Goal: Task Accomplishment & Management: Manage account settings

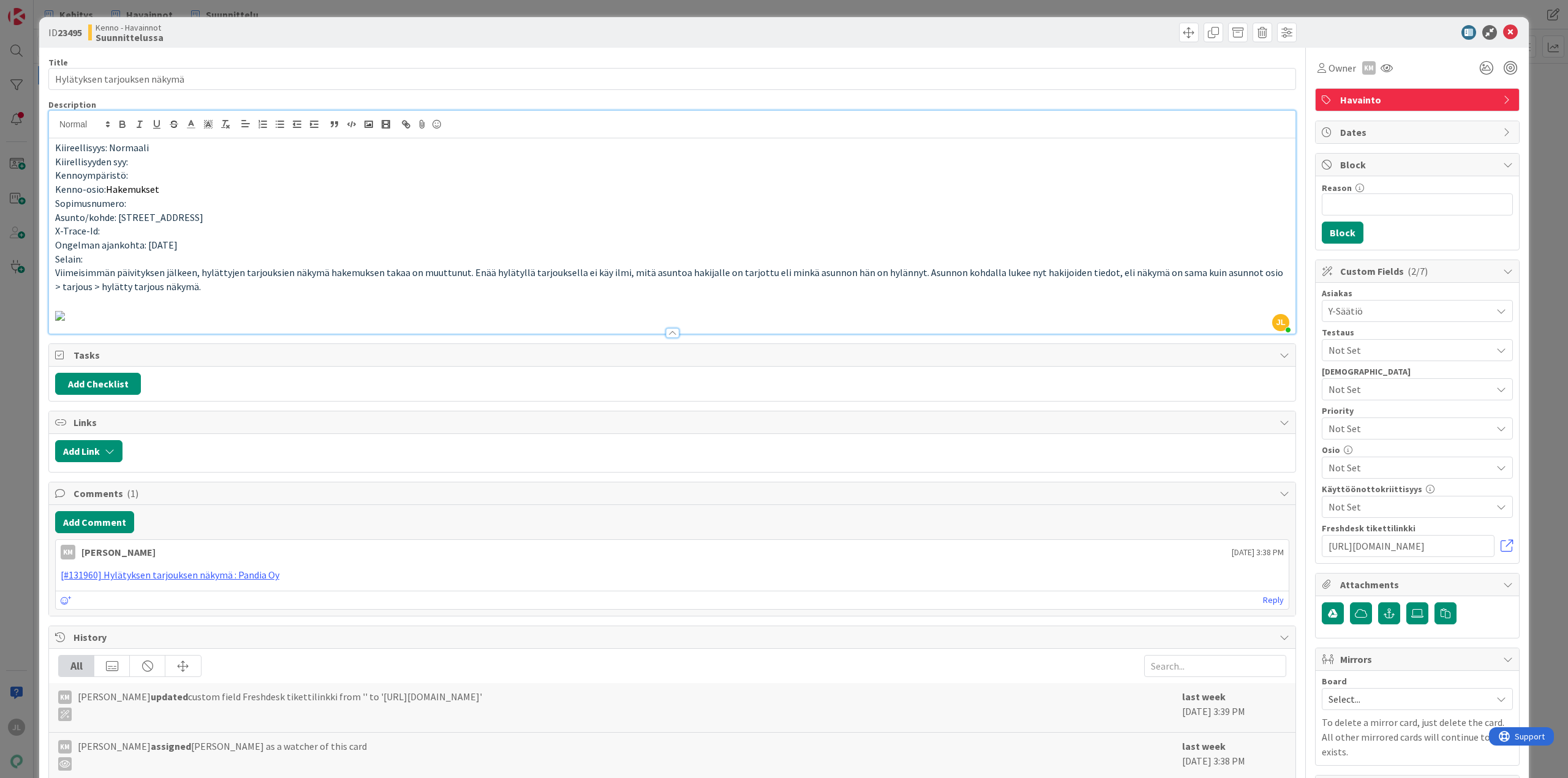
drag, startPoint x: 216, startPoint y: 215, endPoint x: 112, endPoint y: 217, distance: 104.0
click at [112, 217] on p "Asunto/kohde: kaivolahdenkatu 5 B 35" at bounding box center [672, 217] width 1234 height 14
copy span ": kaivolahdenkatu 5 B 35"
click at [427, 209] on p "Sopimusnumero:" at bounding box center [672, 203] width 1234 height 14
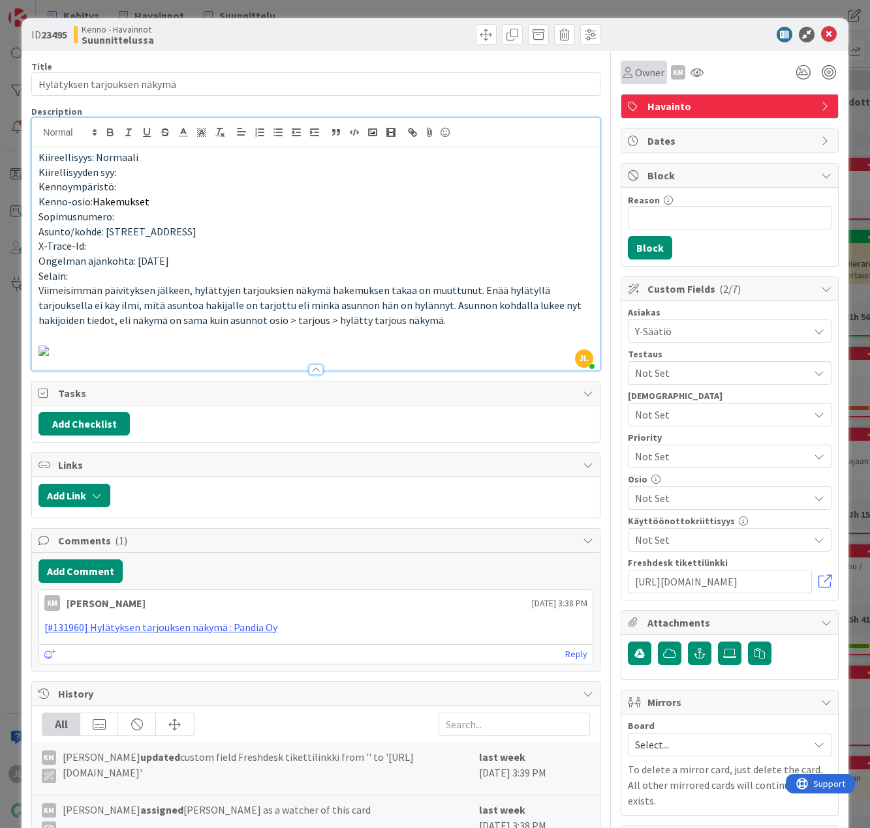
click at [638, 76] on span "Owner" at bounding box center [649, 73] width 29 height 16
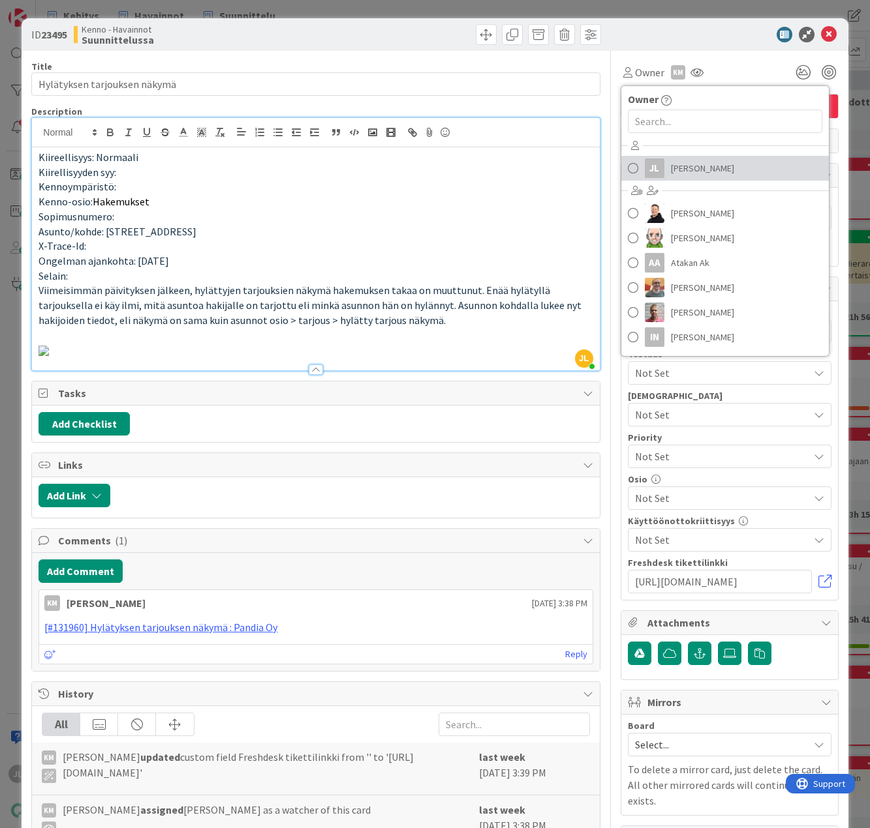
drag, startPoint x: 659, startPoint y: 172, endPoint x: 650, endPoint y: 164, distance: 12.5
click at [659, 172] on link "JL Jyri Laine" at bounding box center [724, 168] width 207 height 25
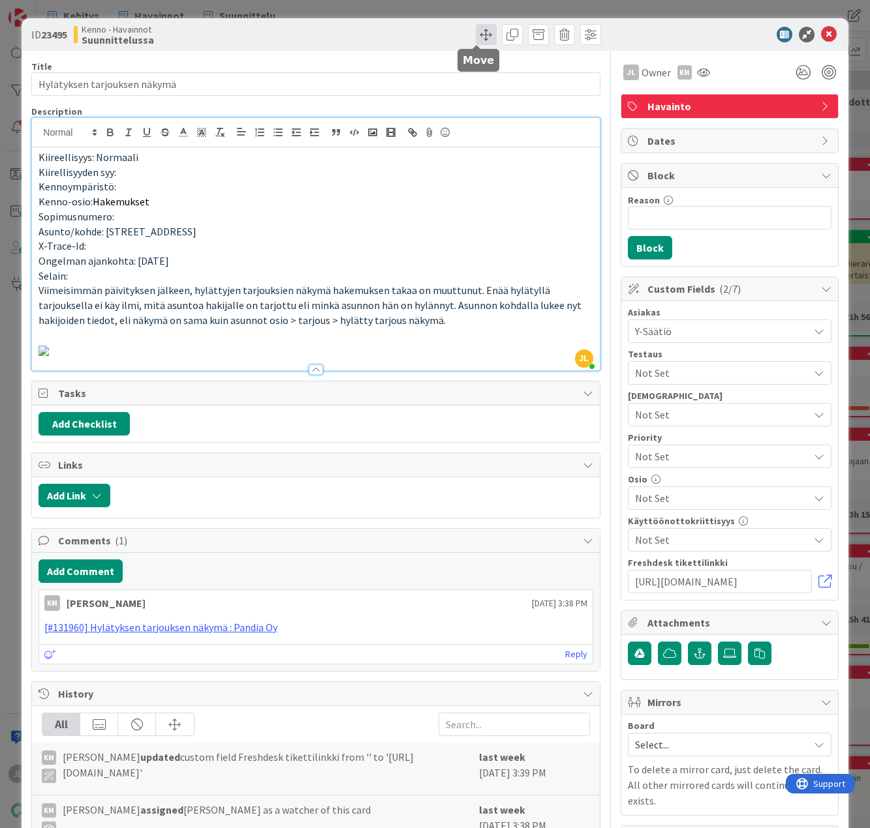
click at [476, 38] on span at bounding box center [486, 34] width 21 height 21
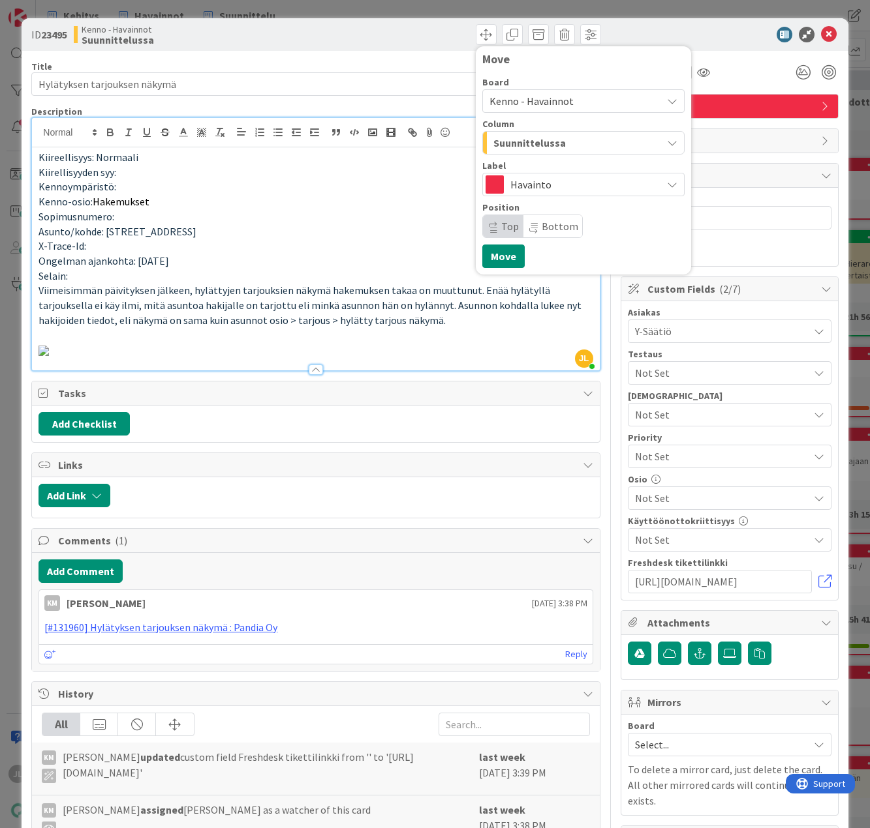
click at [573, 140] on div "Suunnittelussa" at bounding box center [576, 142] width 172 height 21
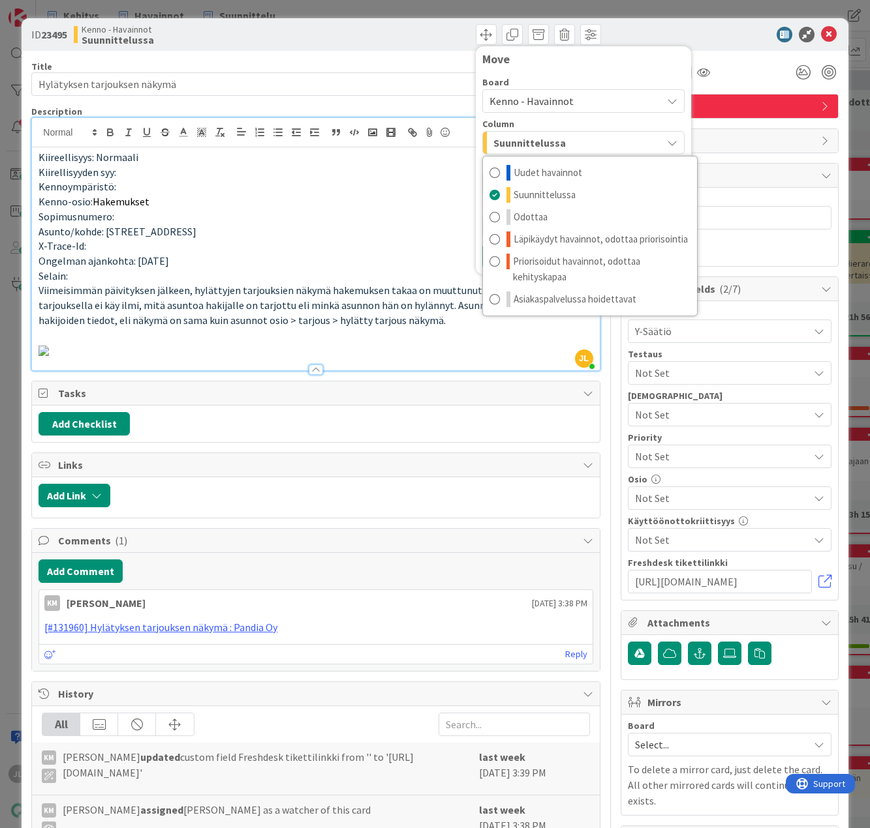
click at [580, 74] on div "Board Kenno - Havainnot Column Suunnittelussa Uudet havainnot Suunnittelussa Od…" at bounding box center [583, 155] width 202 height 166
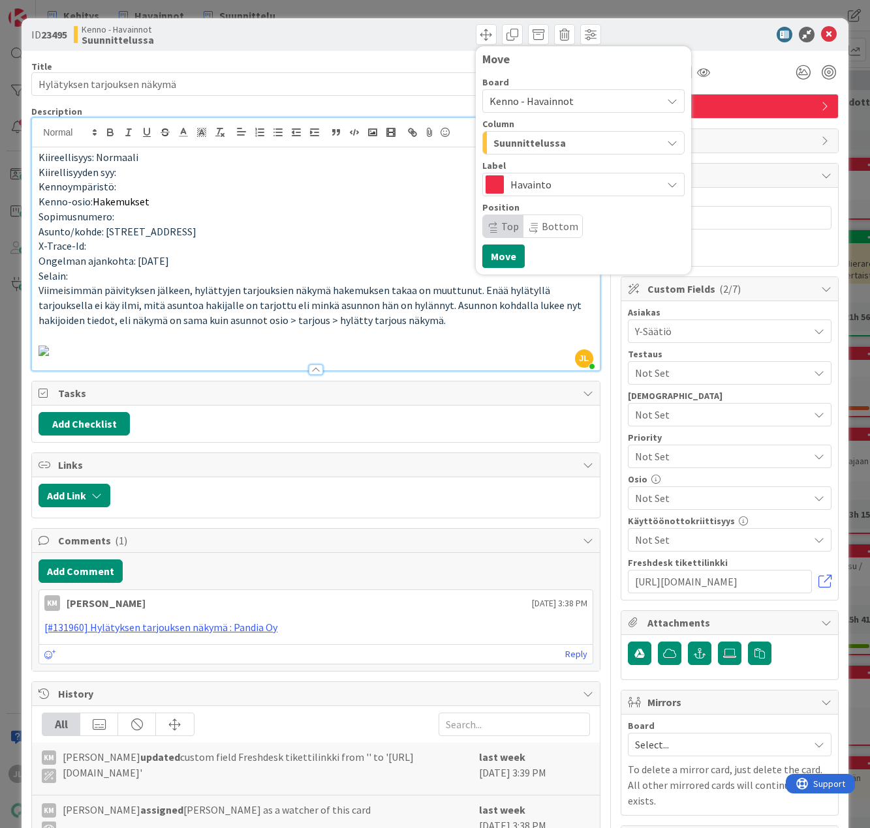
click at [561, 103] on span "Kenno - Havainnot" at bounding box center [572, 101] width 166 height 18
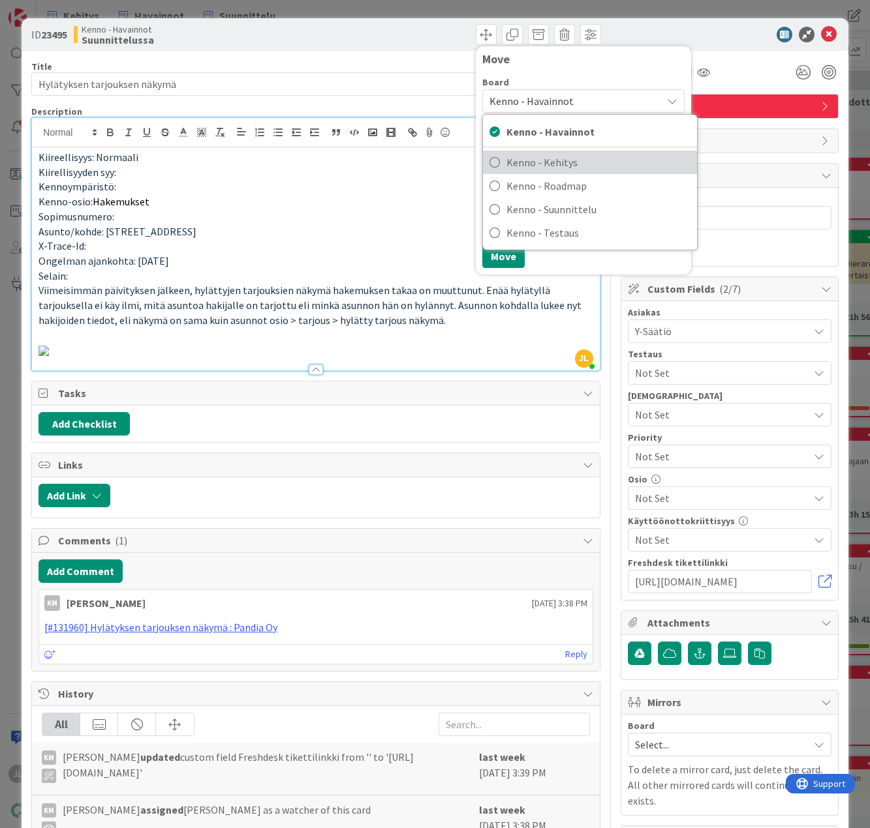
click at [541, 162] on span "Kenno - Kehitys" at bounding box center [598, 163] width 184 height 20
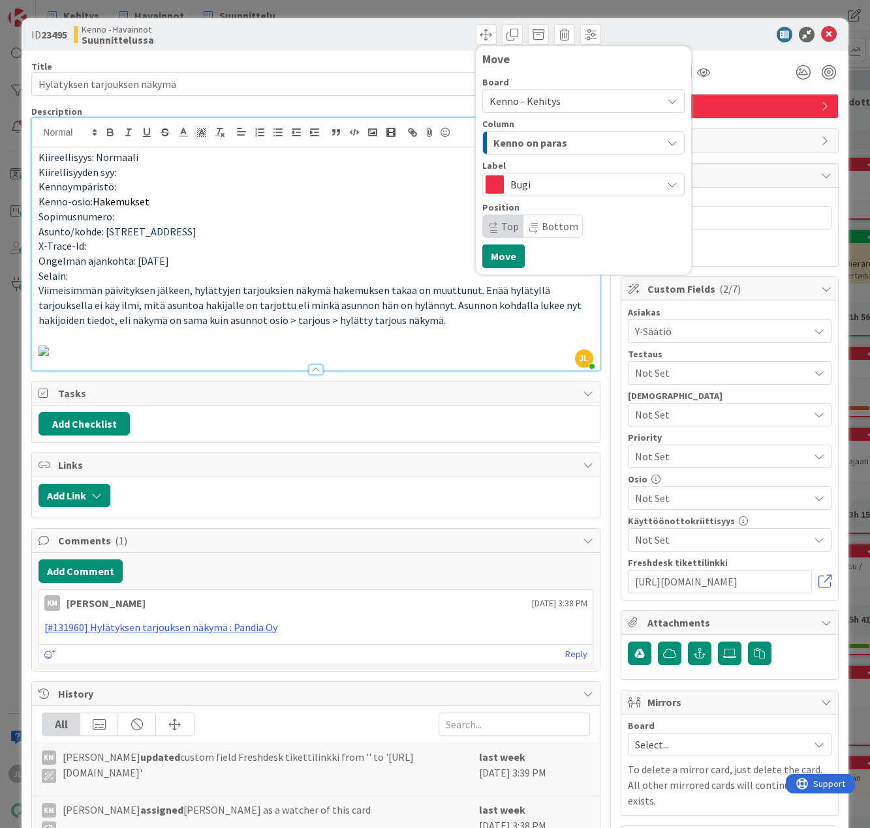
click at [549, 138] on span "Kenno on paras" at bounding box center [530, 142] width 74 height 17
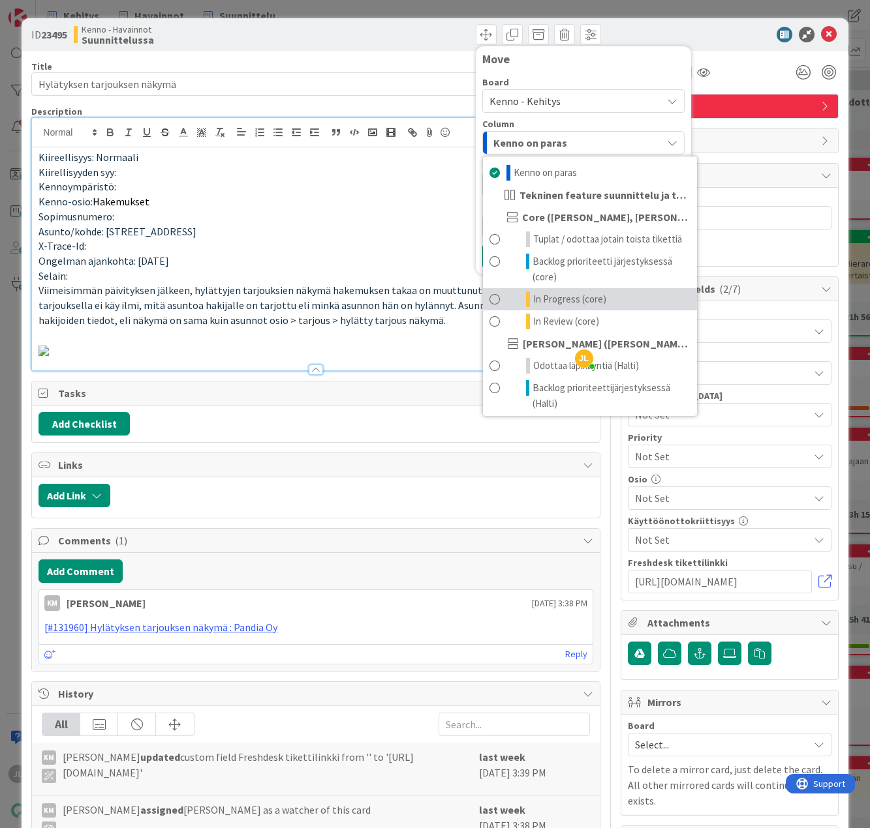
click at [554, 293] on span "In Progress (core)" at bounding box center [569, 300] width 73 height 16
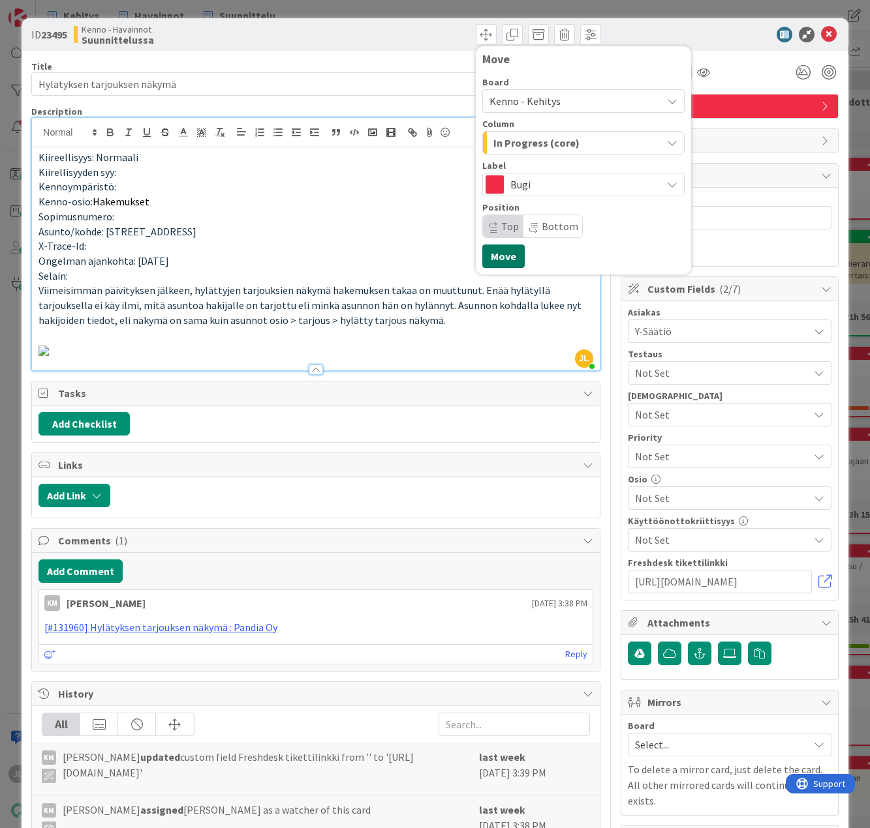
click at [497, 258] on button "Move" at bounding box center [503, 256] width 42 height 23
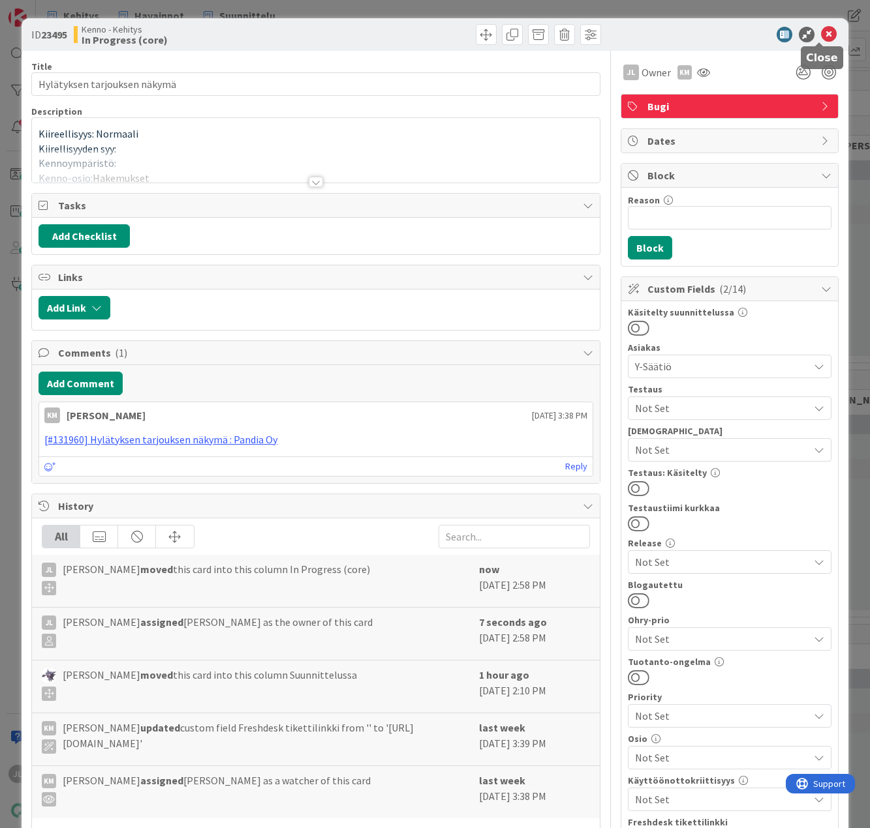
click at [821, 35] on icon at bounding box center [829, 35] width 16 height 16
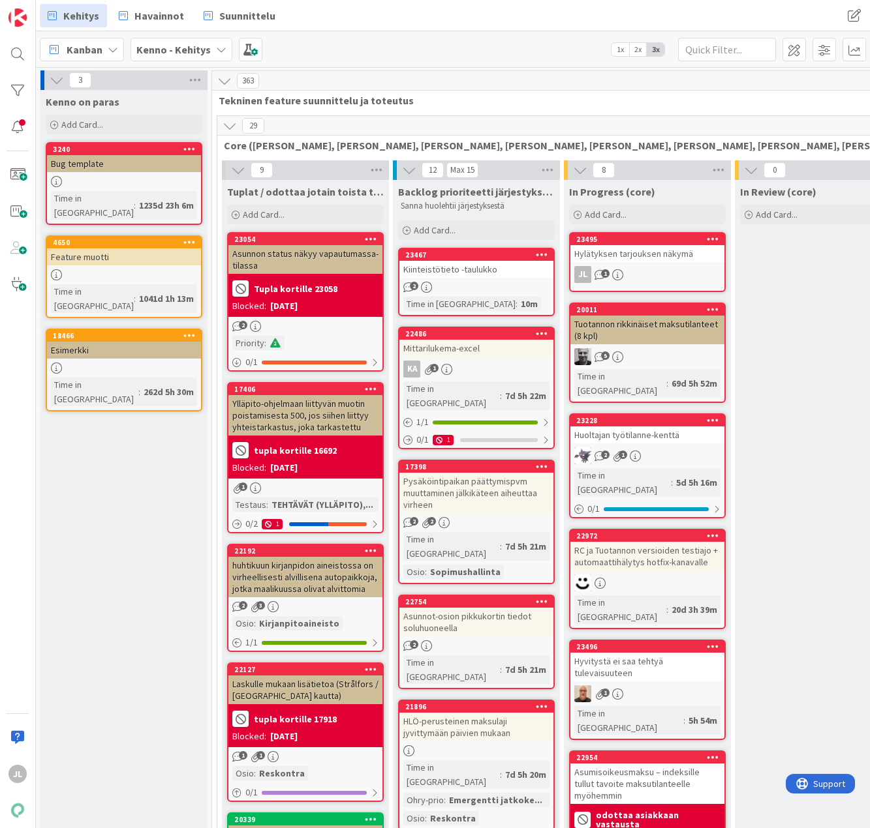
click at [647, 252] on div "Hylätyksen tarjouksen näkymä" at bounding box center [647, 253] width 154 height 17
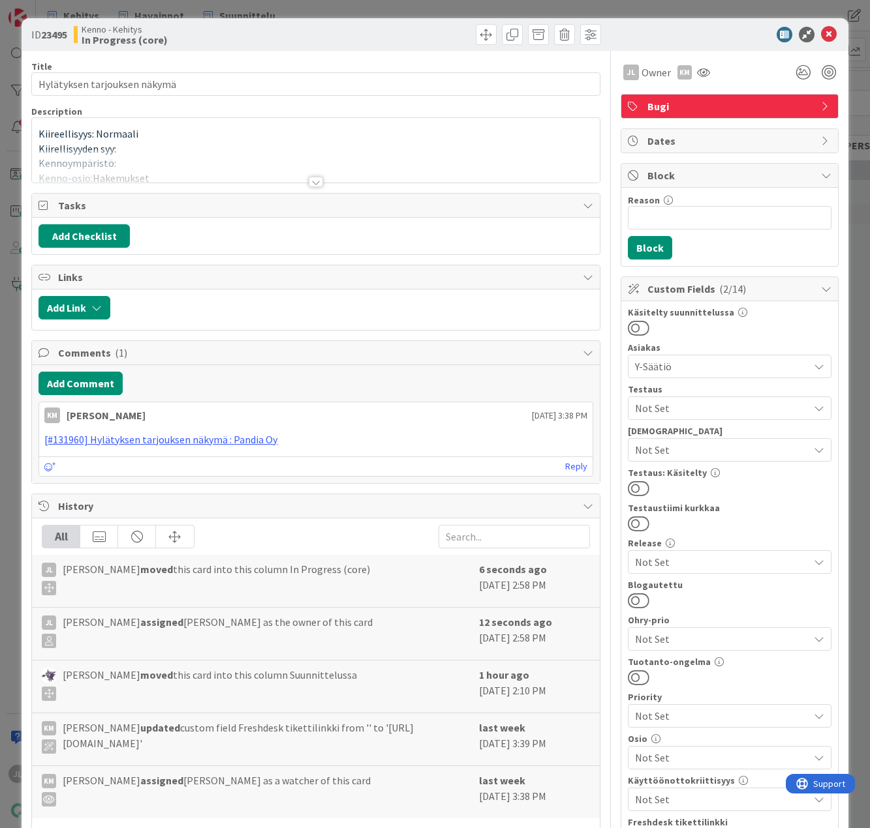
click at [413, 131] on p "Kiireellisyys: Normaali" at bounding box center [315, 134] width 554 height 15
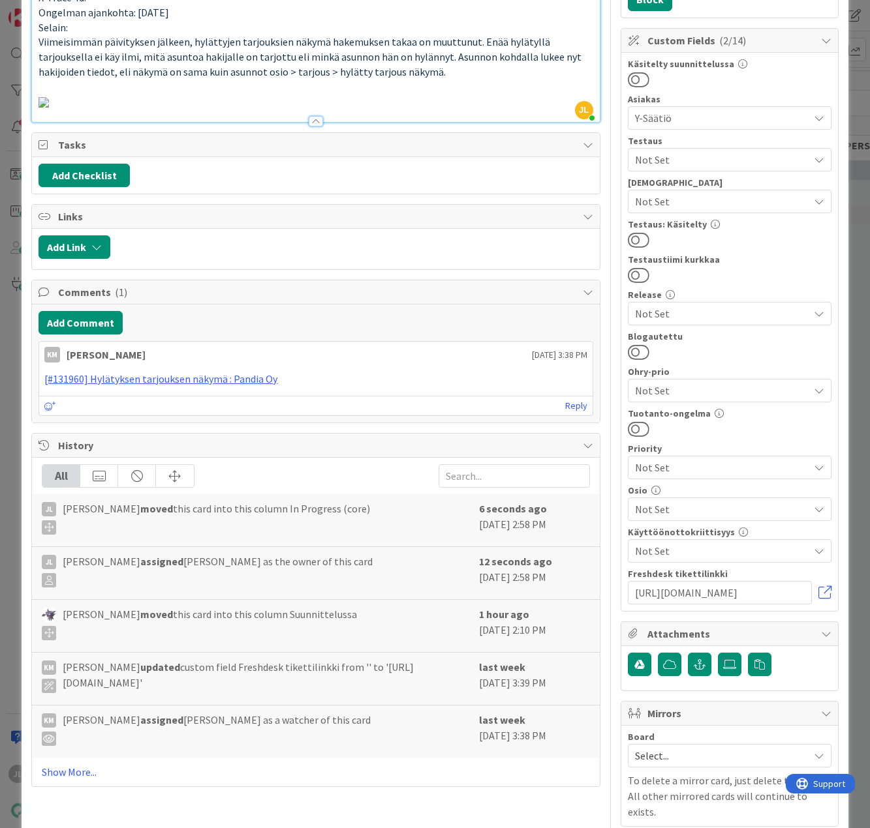
scroll to position [261, 0]
